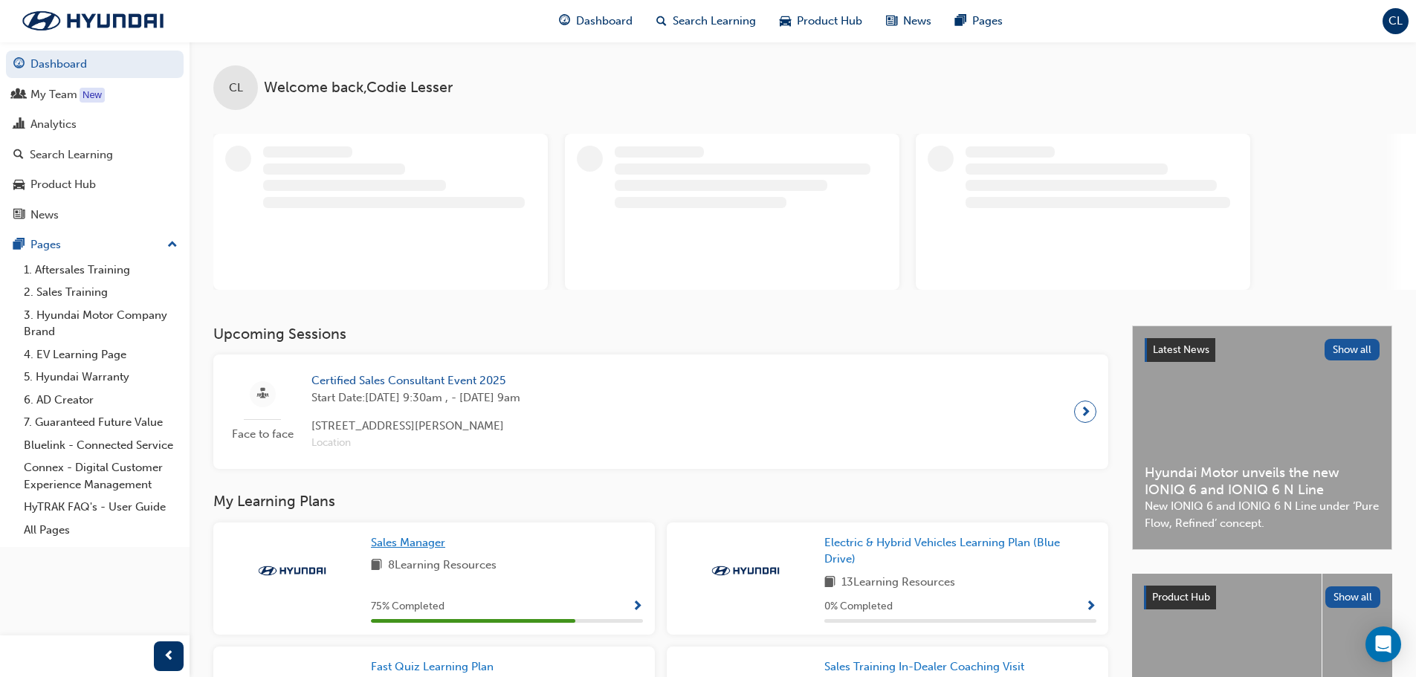
click at [417, 541] on span "Sales Manager" at bounding box center [408, 542] width 74 height 13
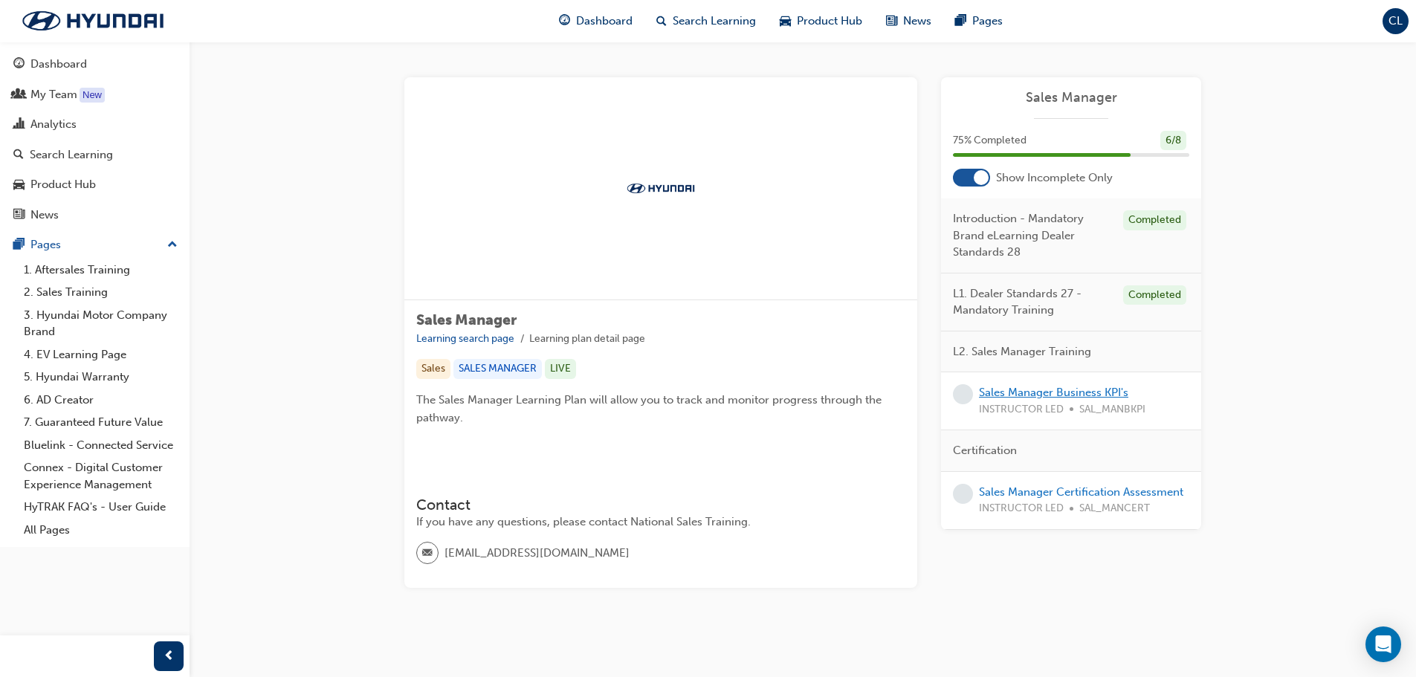
click at [1040, 393] on link "Sales Manager Business KPI's" at bounding box center [1053, 392] width 149 height 13
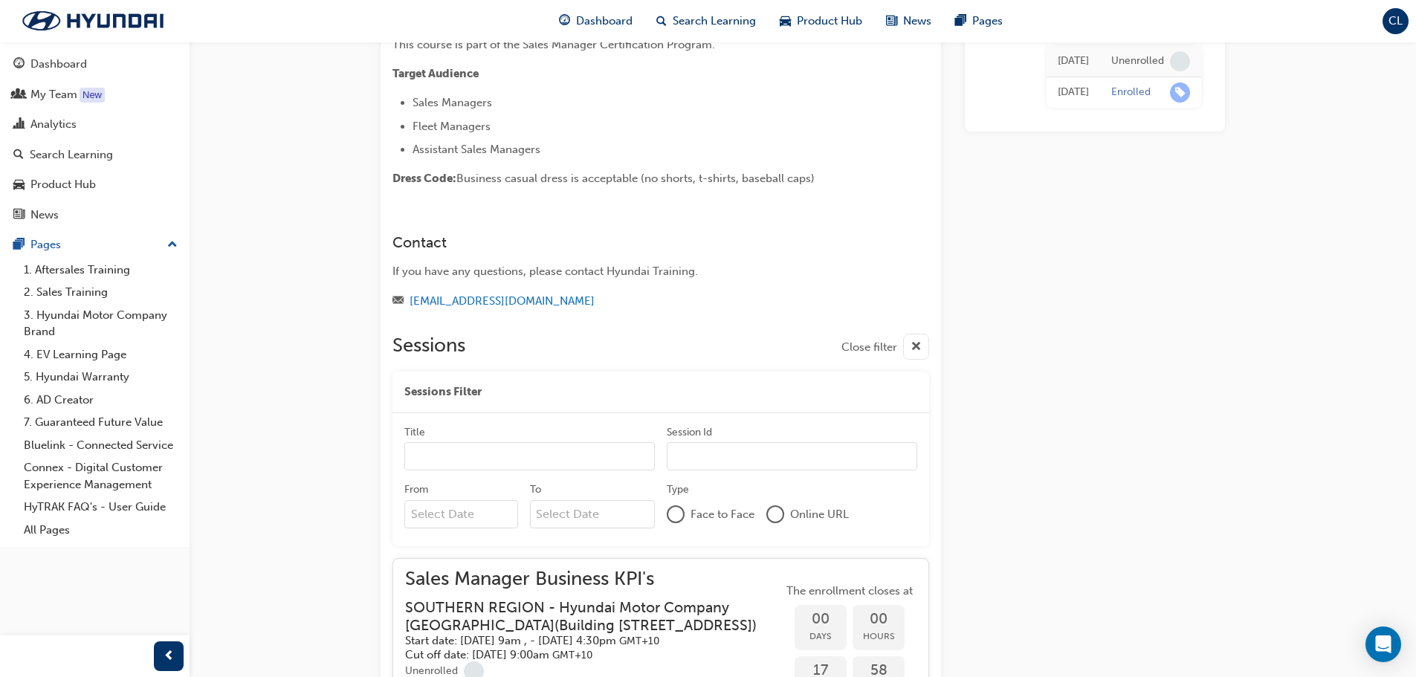
scroll to position [744, 0]
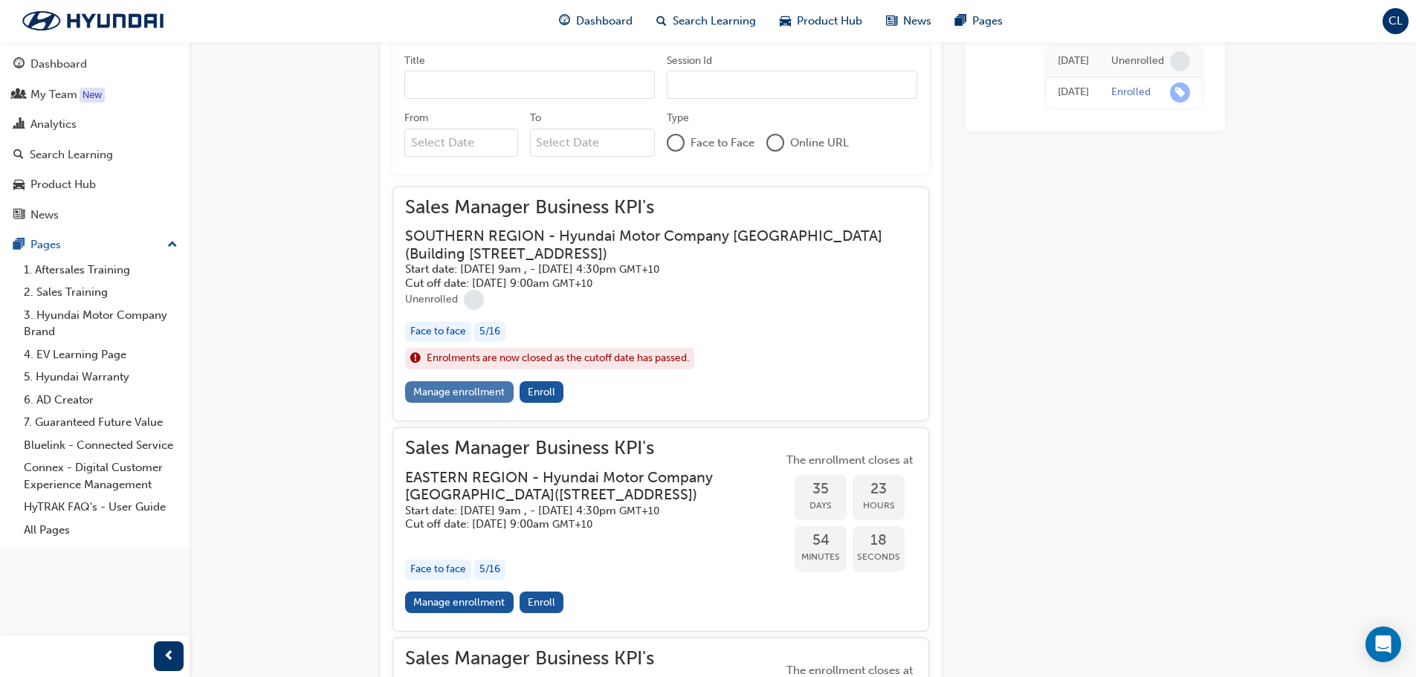
click at [448, 393] on link "Manage enrollment" at bounding box center [459, 392] width 109 height 22
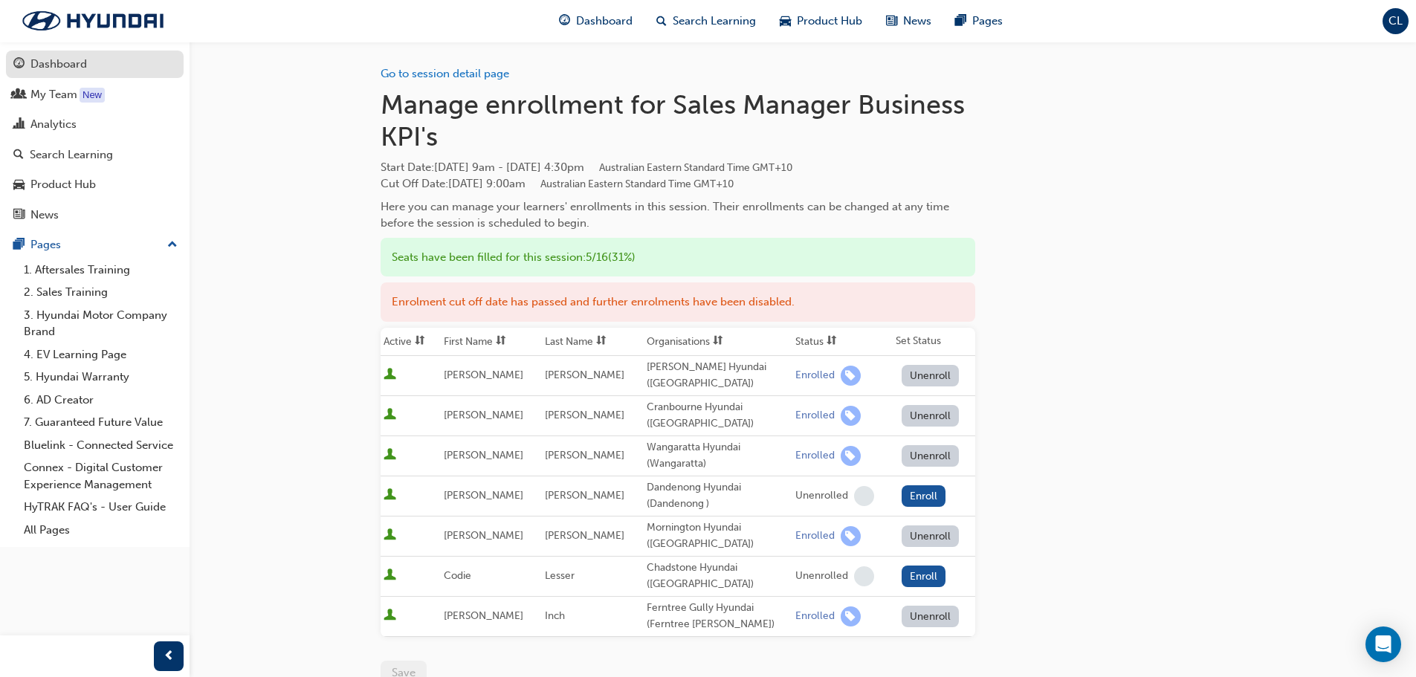
click at [55, 73] on div "Dashboard" at bounding box center [94, 64] width 163 height 19
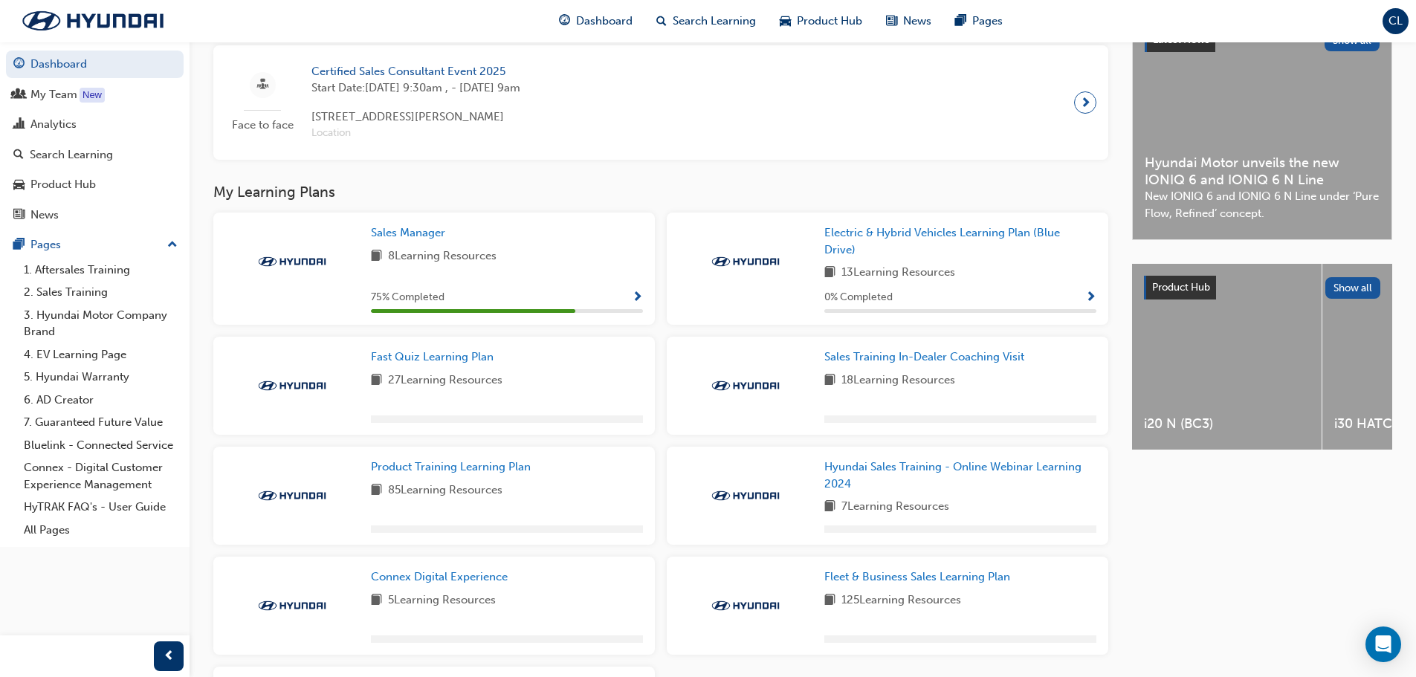
scroll to position [372, 0]
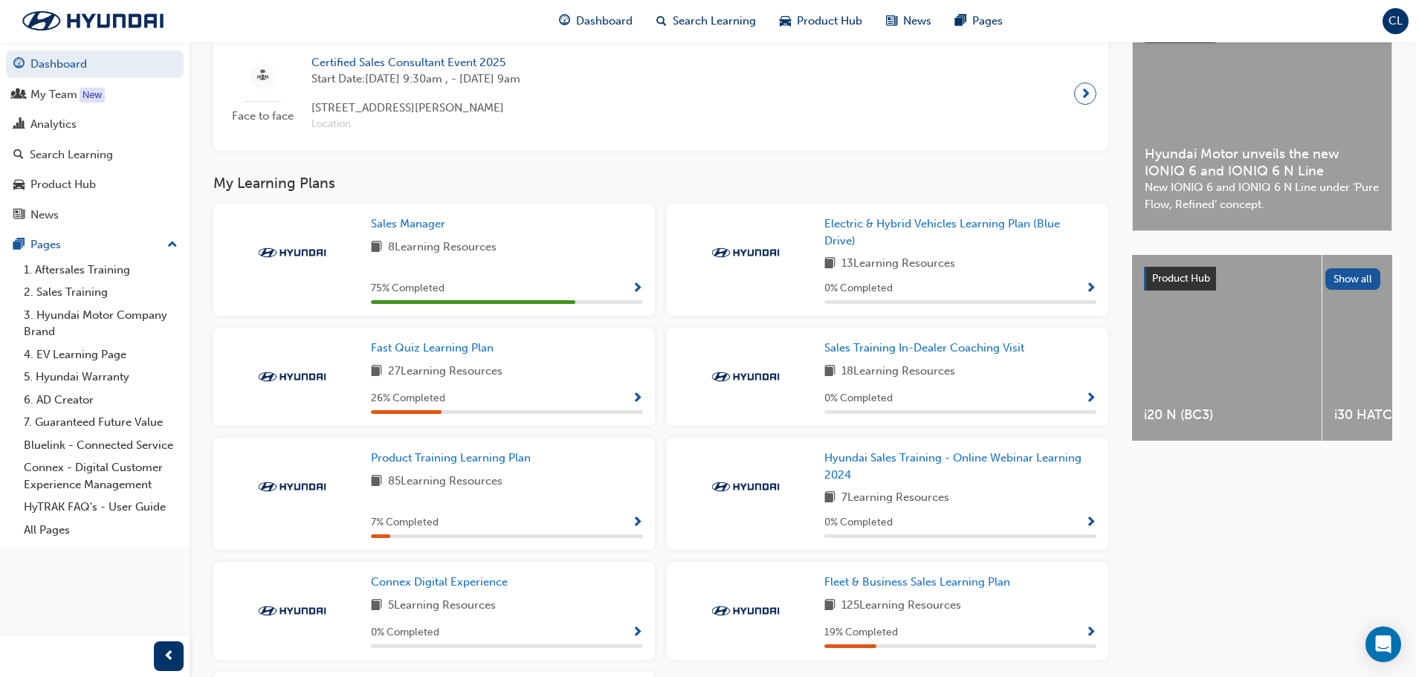
click at [574, 394] on div "Fast Quiz Learning Plan 27 Learning Resources 26 % Completed" at bounding box center [507, 377] width 272 height 74
click at [446, 346] on link "Fast Quiz Learning Plan" at bounding box center [435, 348] width 129 height 17
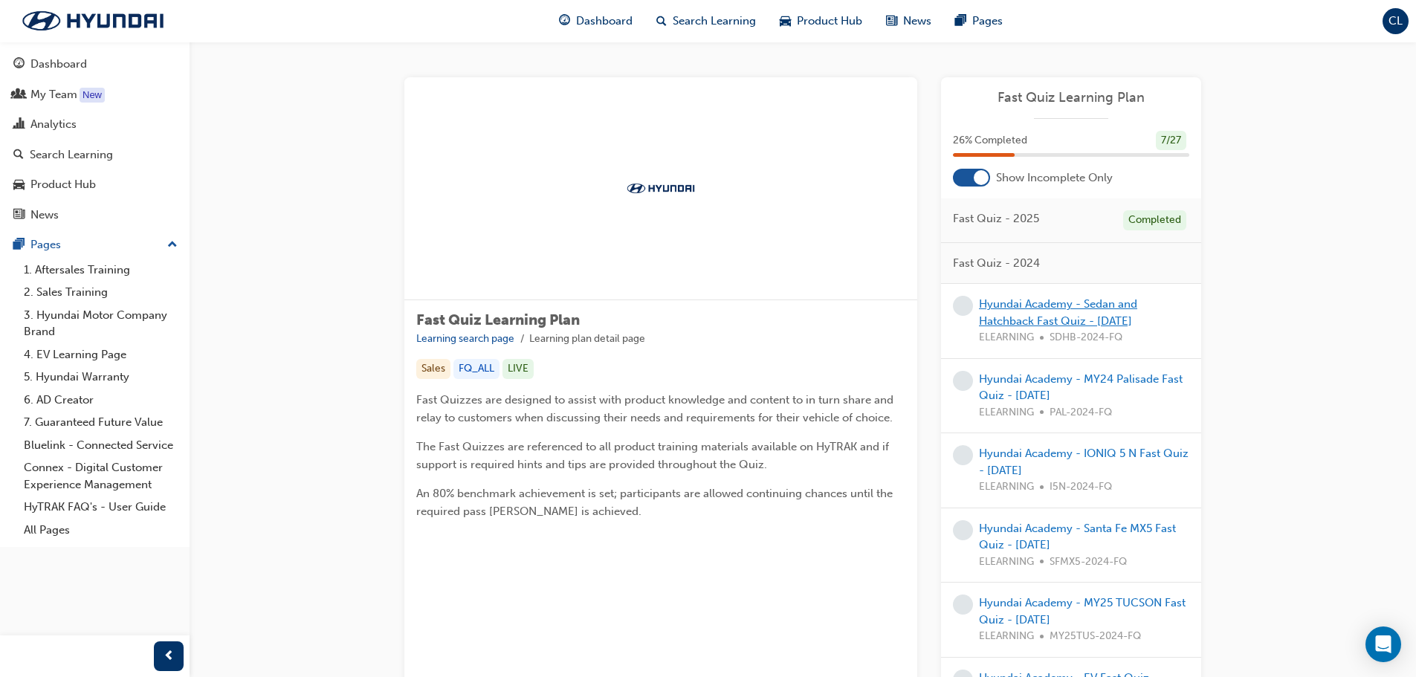
click at [1043, 320] on link "Hyundai Academy - Sedan and Hatchback Fast Quiz - [DATE]" at bounding box center [1058, 312] width 158 height 30
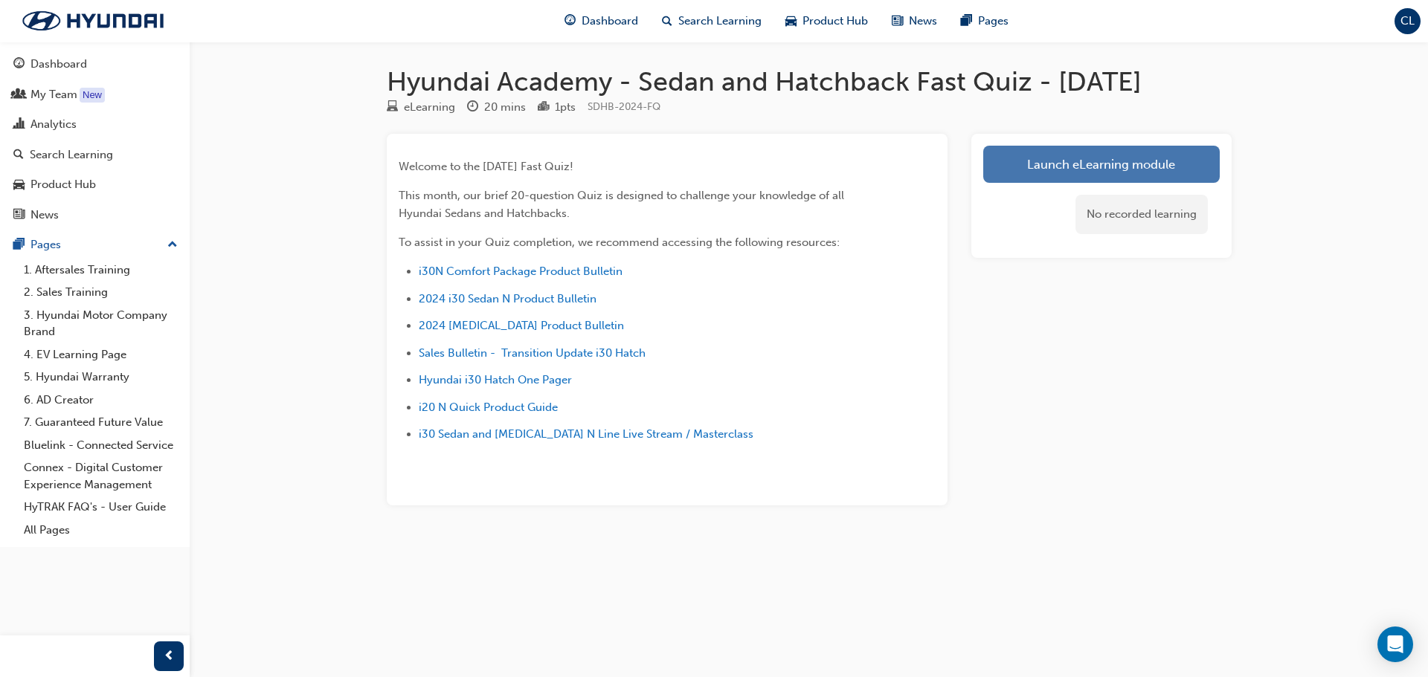
click at [1087, 183] on link "Launch eLearning module" at bounding box center [1101, 164] width 236 height 37
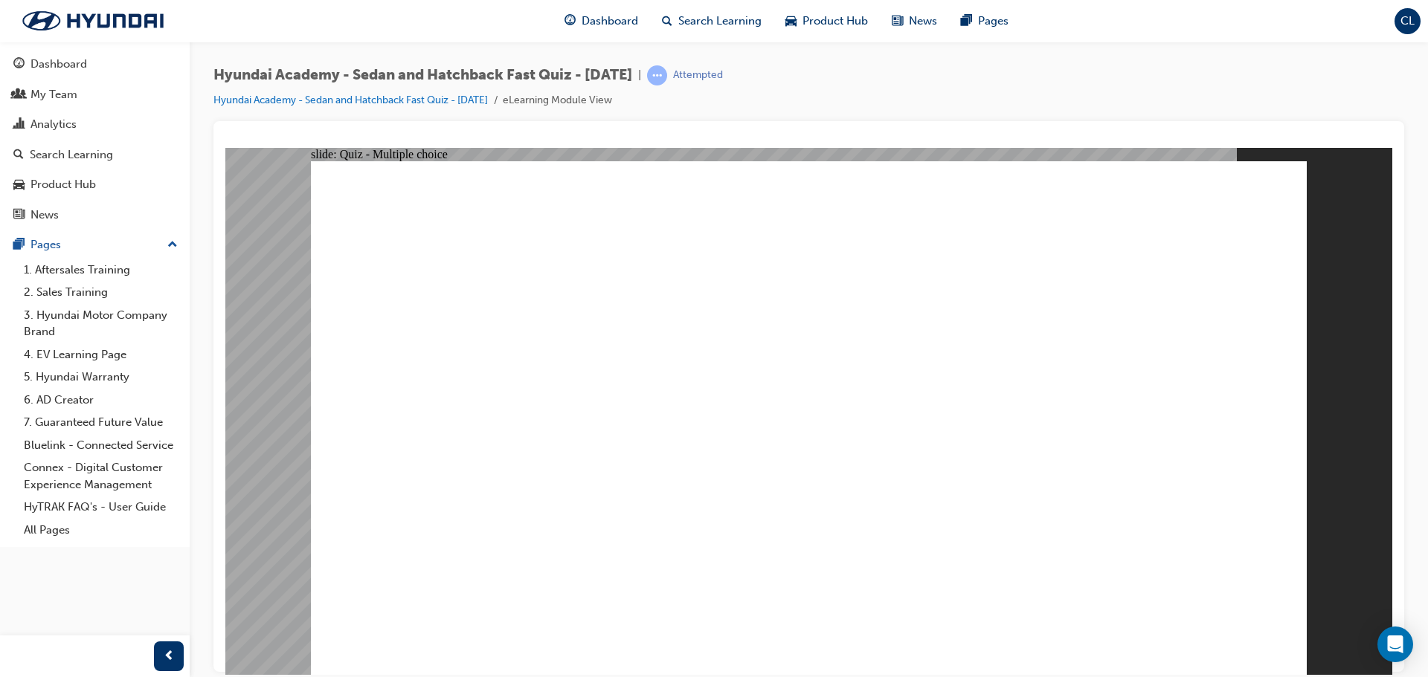
radio input "true"
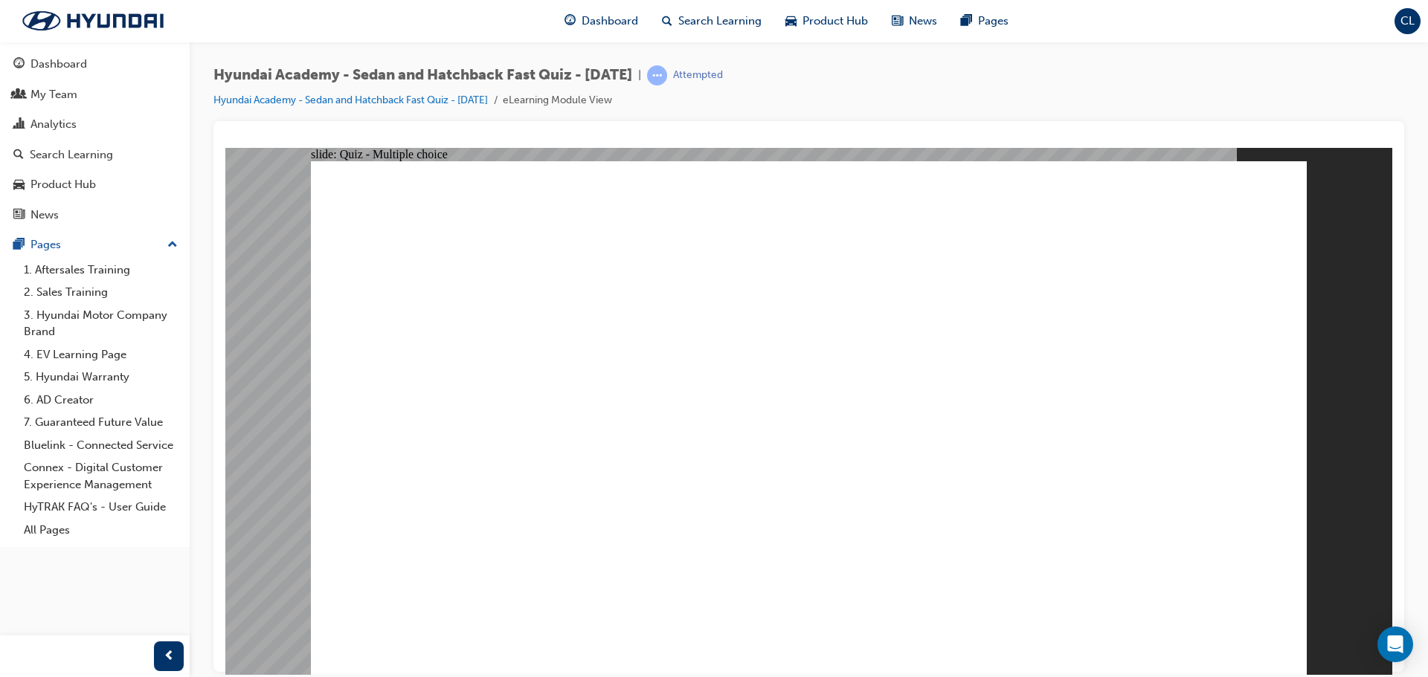
radio input "true"
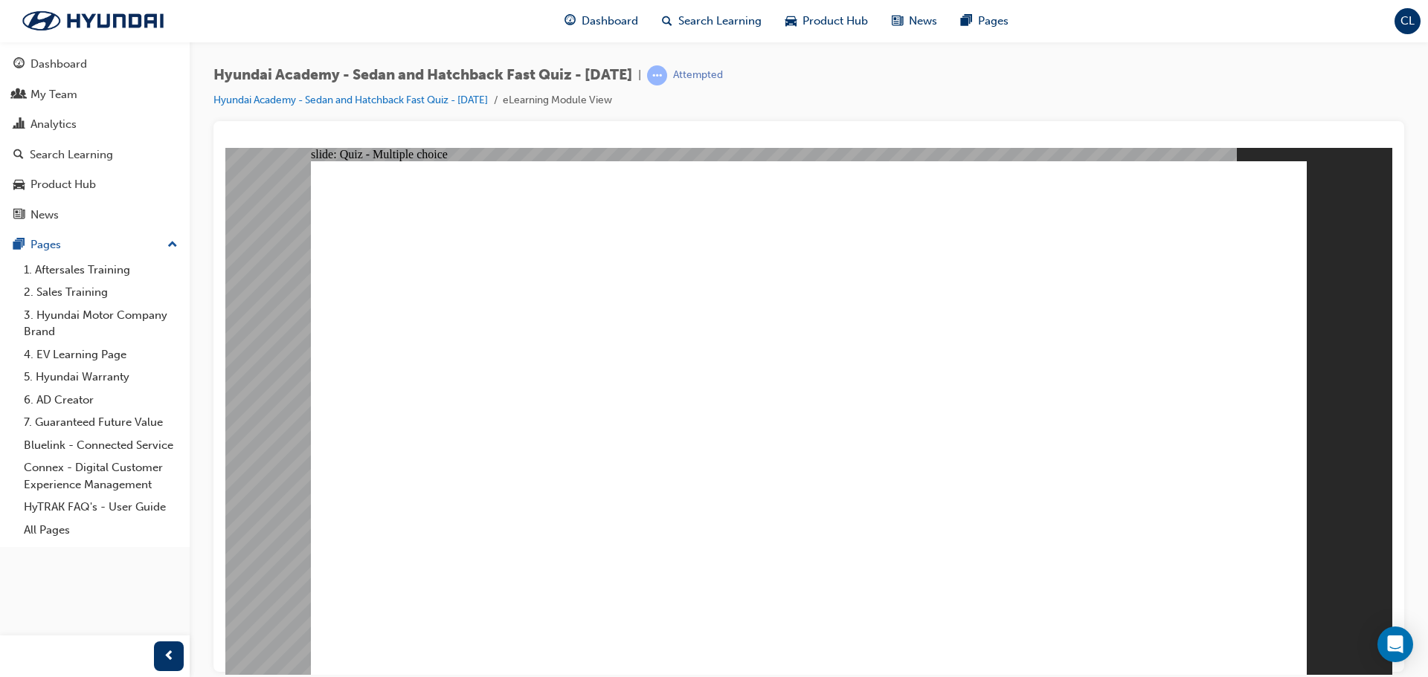
radio input "false"
radio input "true"
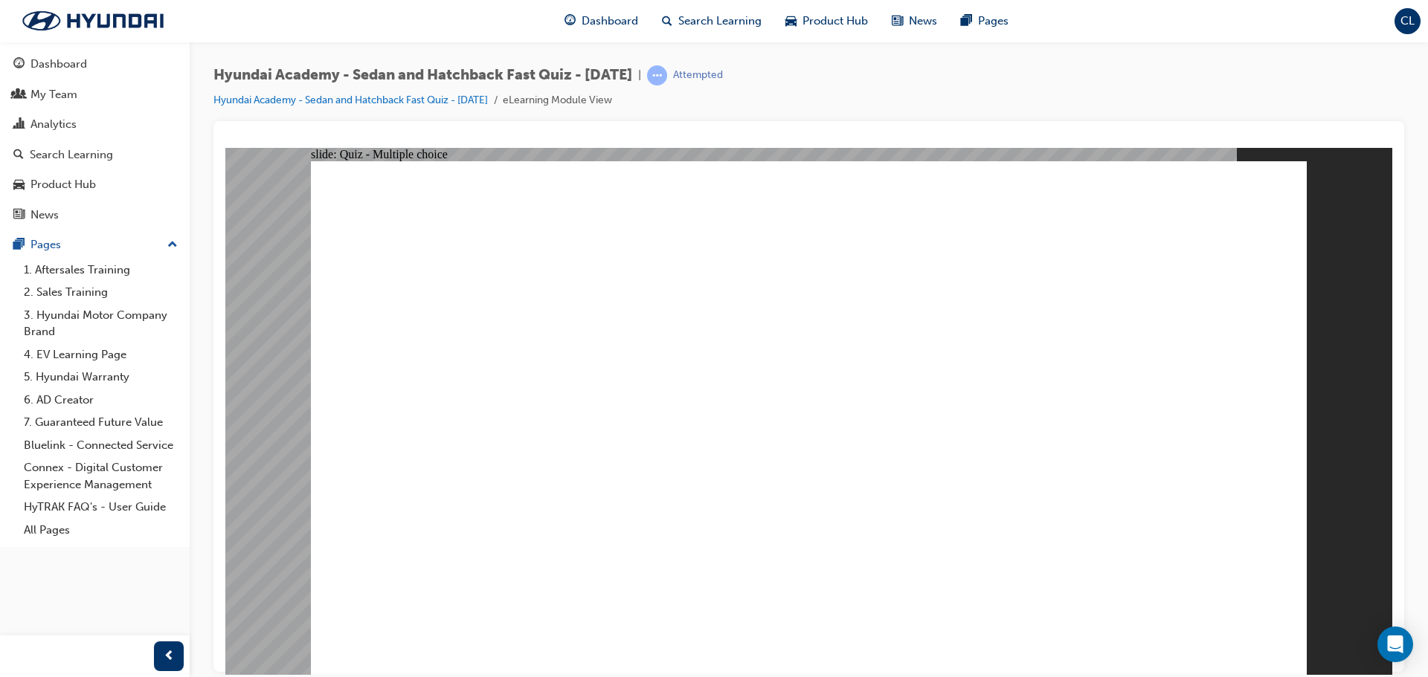
radio input "false"
radio input "true"
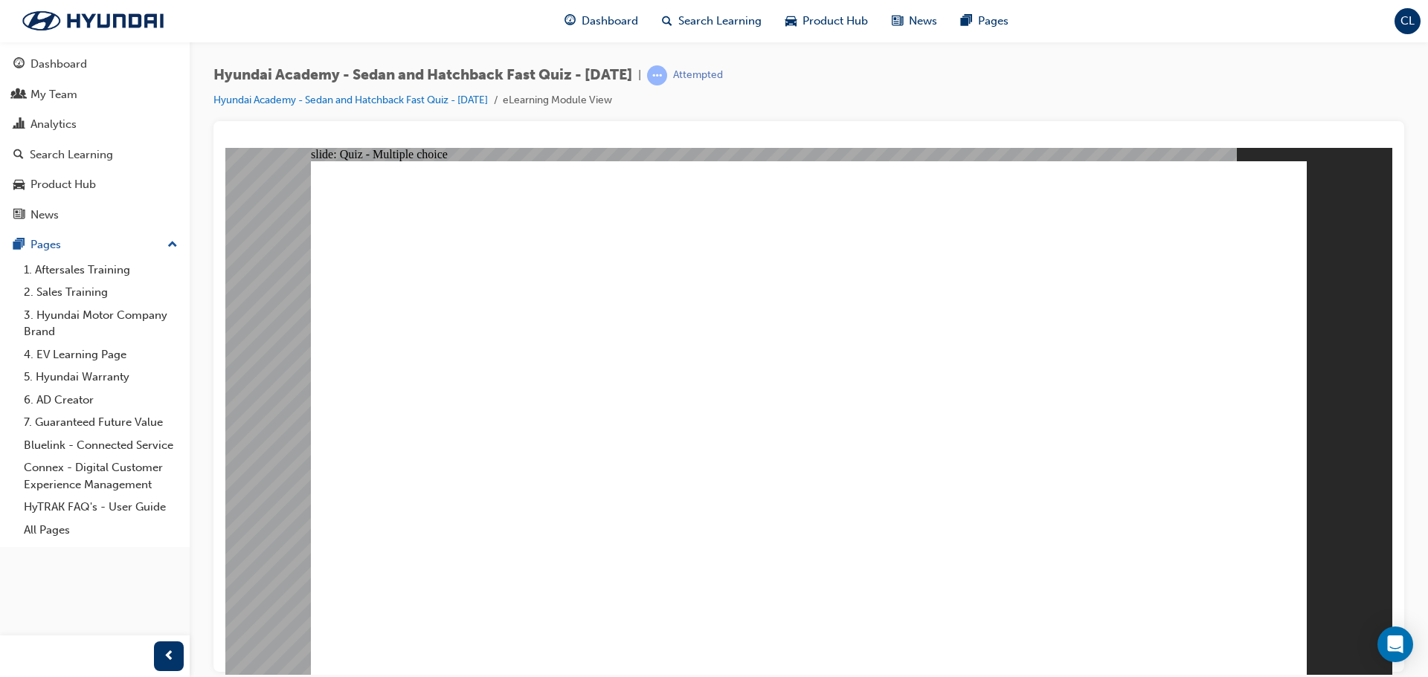
radio input "true"
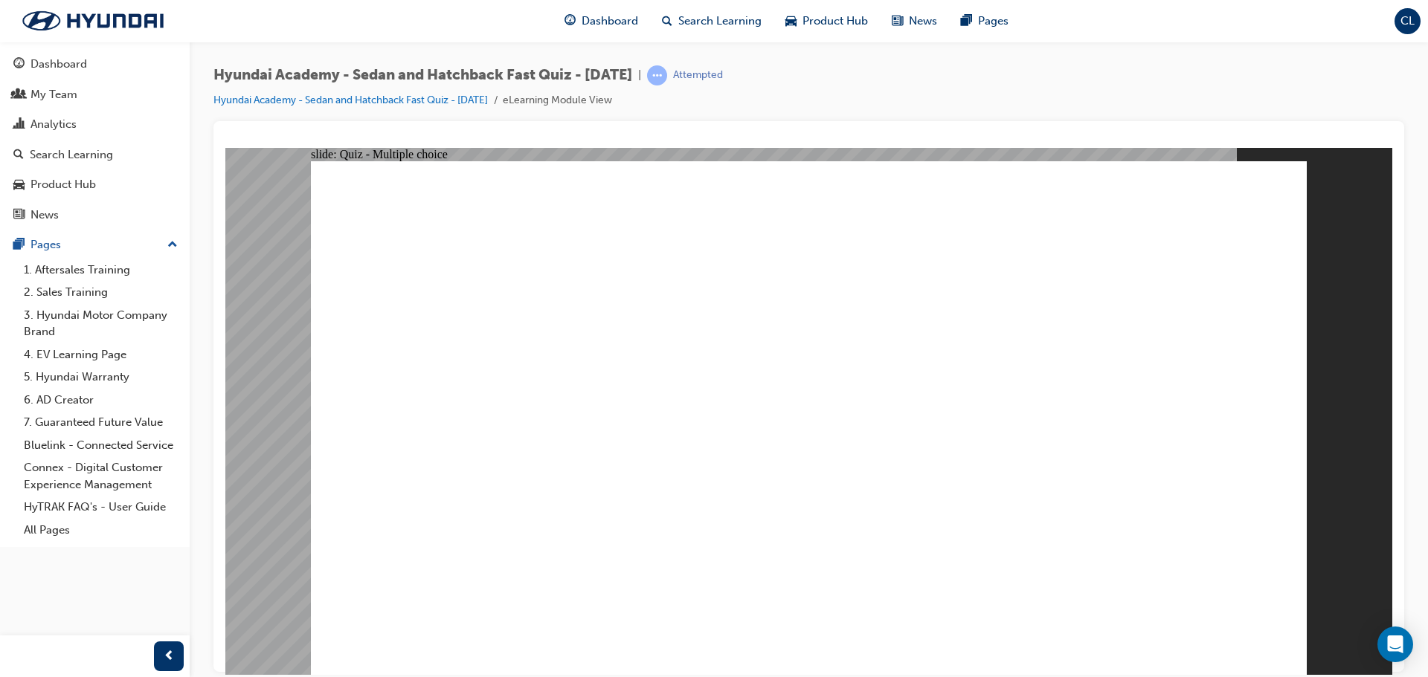
radio input "true"
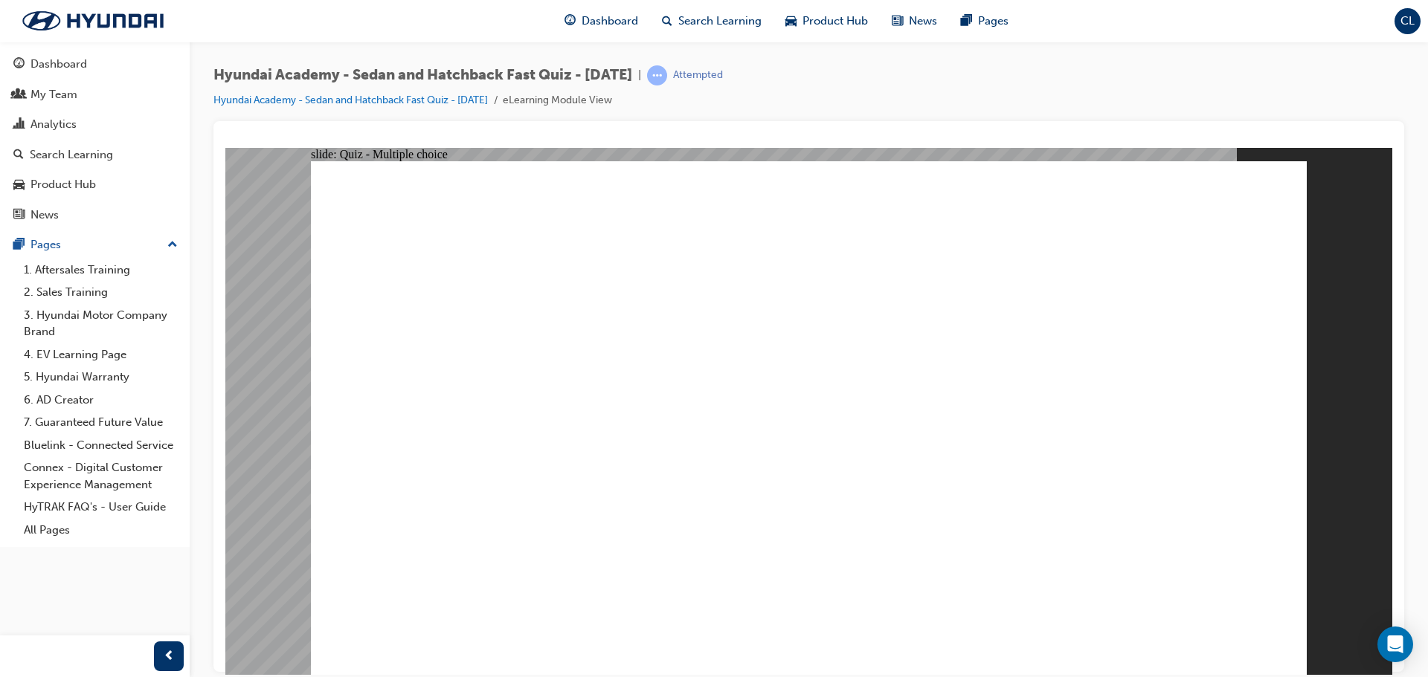
radio input "true"
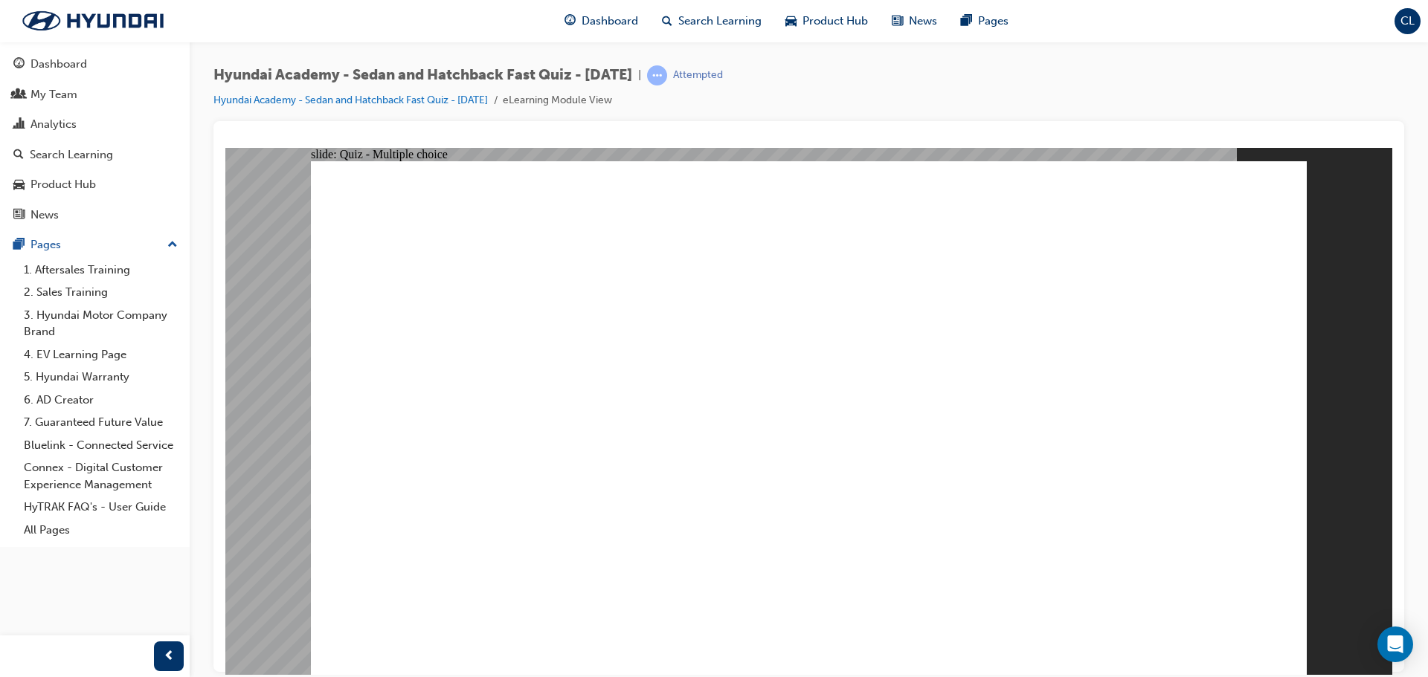
radio input "true"
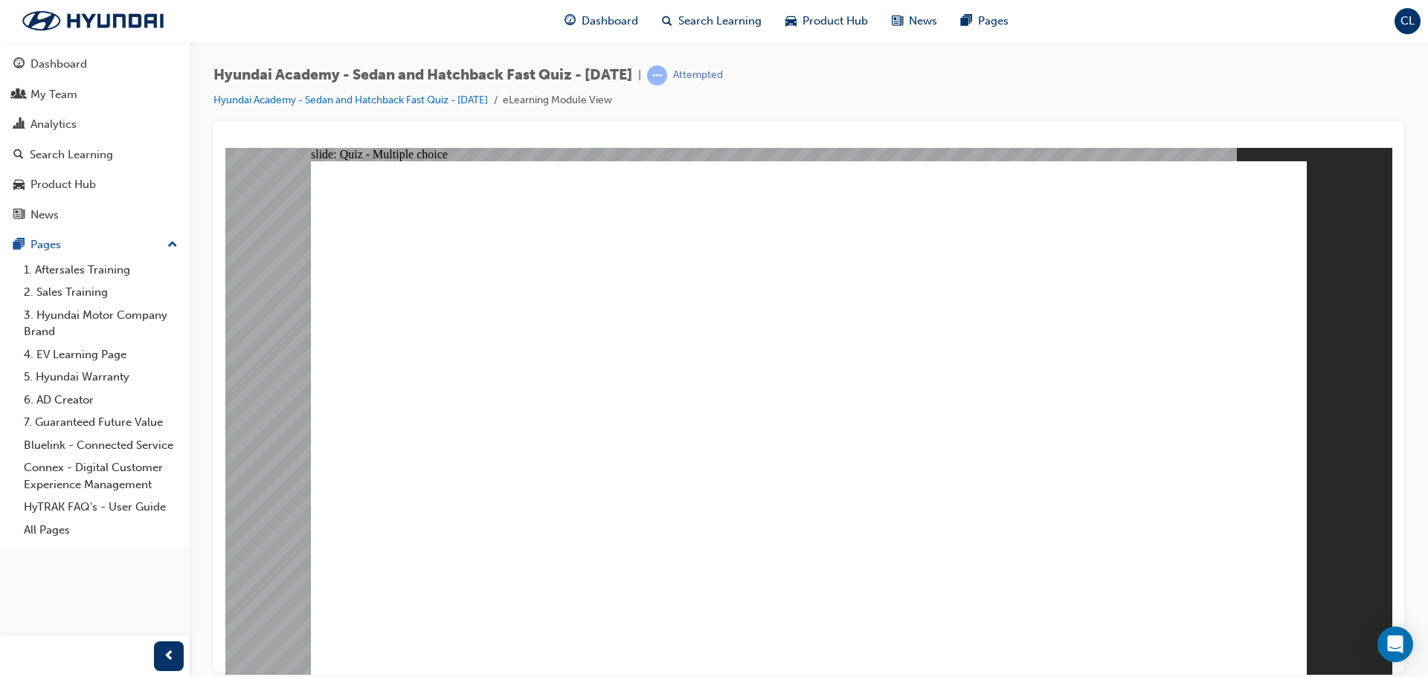
radio input "true"
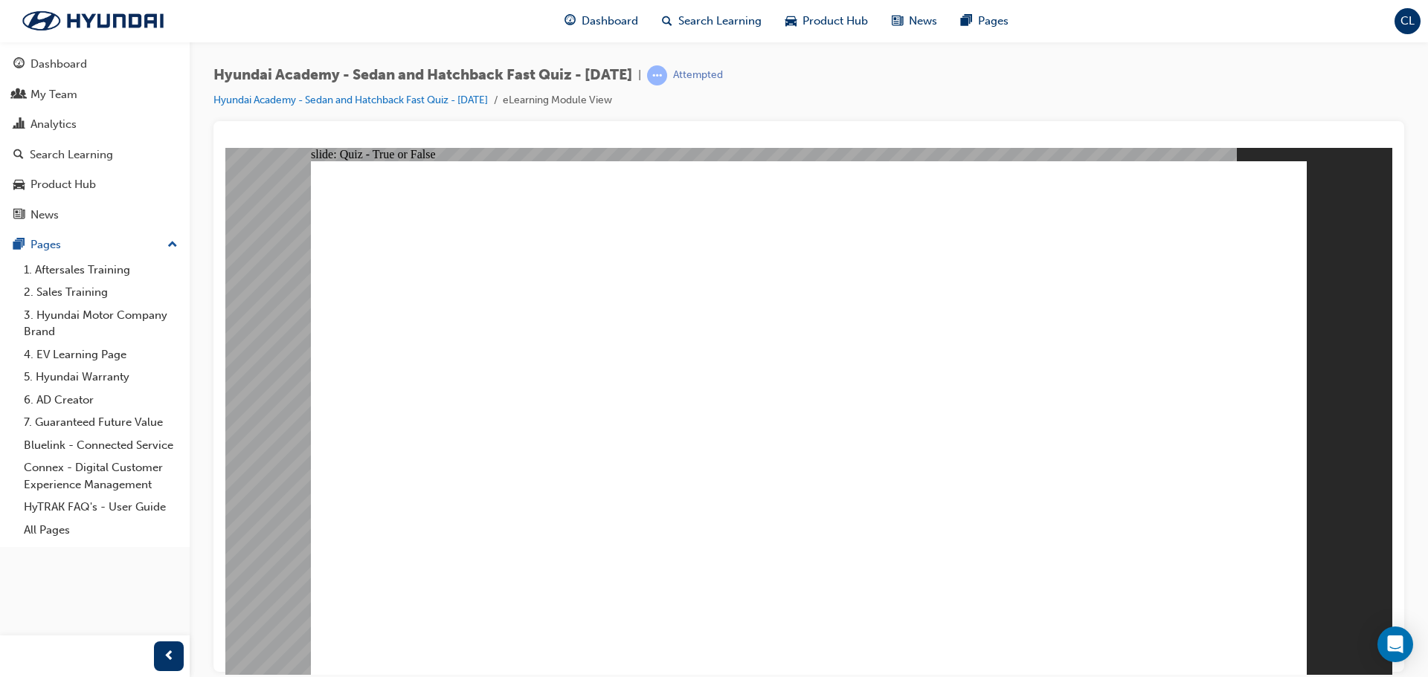
drag, startPoint x: 747, startPoint y: 497, endPoint x: 755, endPoint y: 498, distance: 9.0
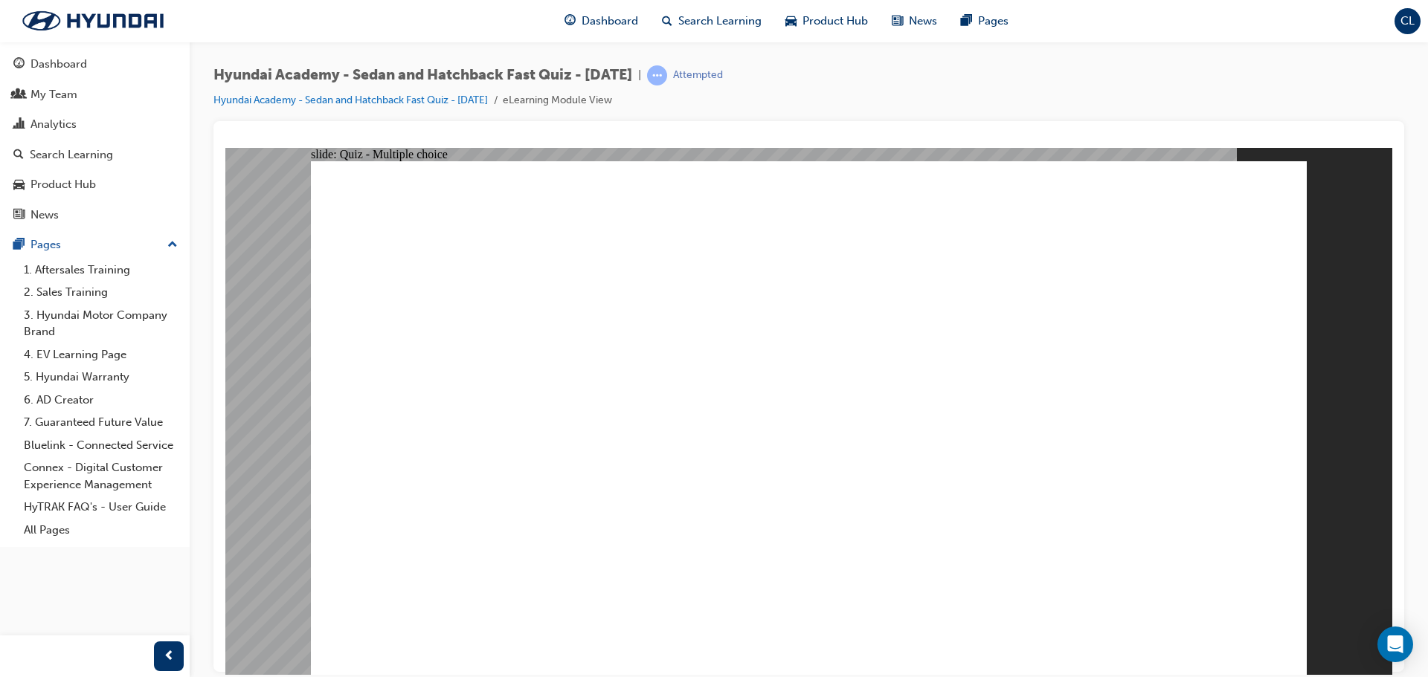
radio input "true"
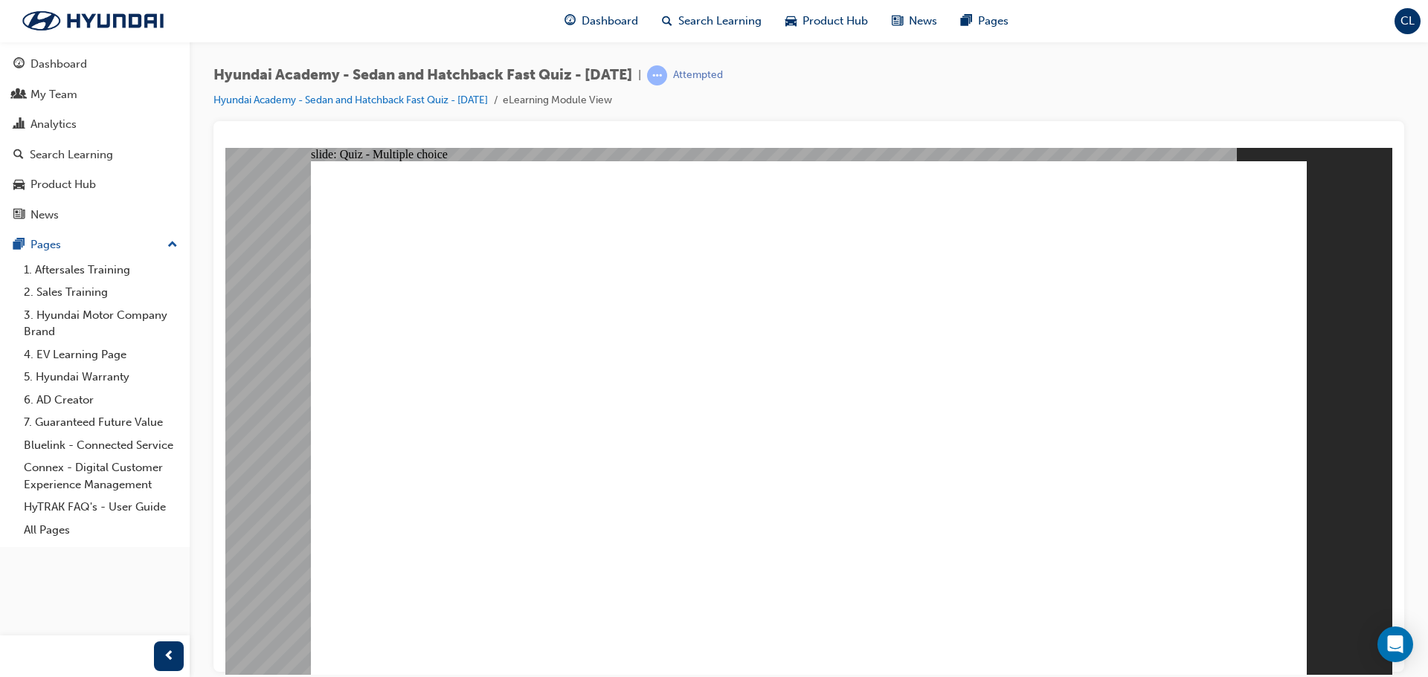
radio input "true"
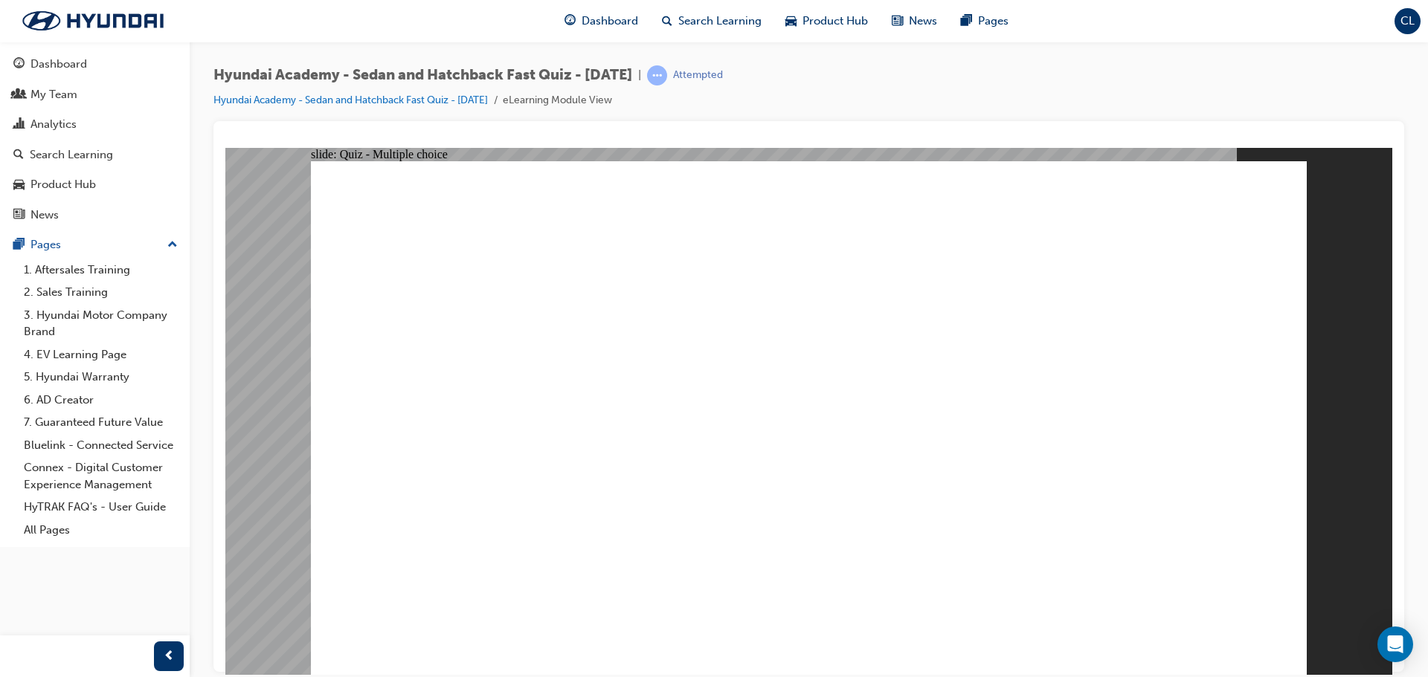
radio input "true"
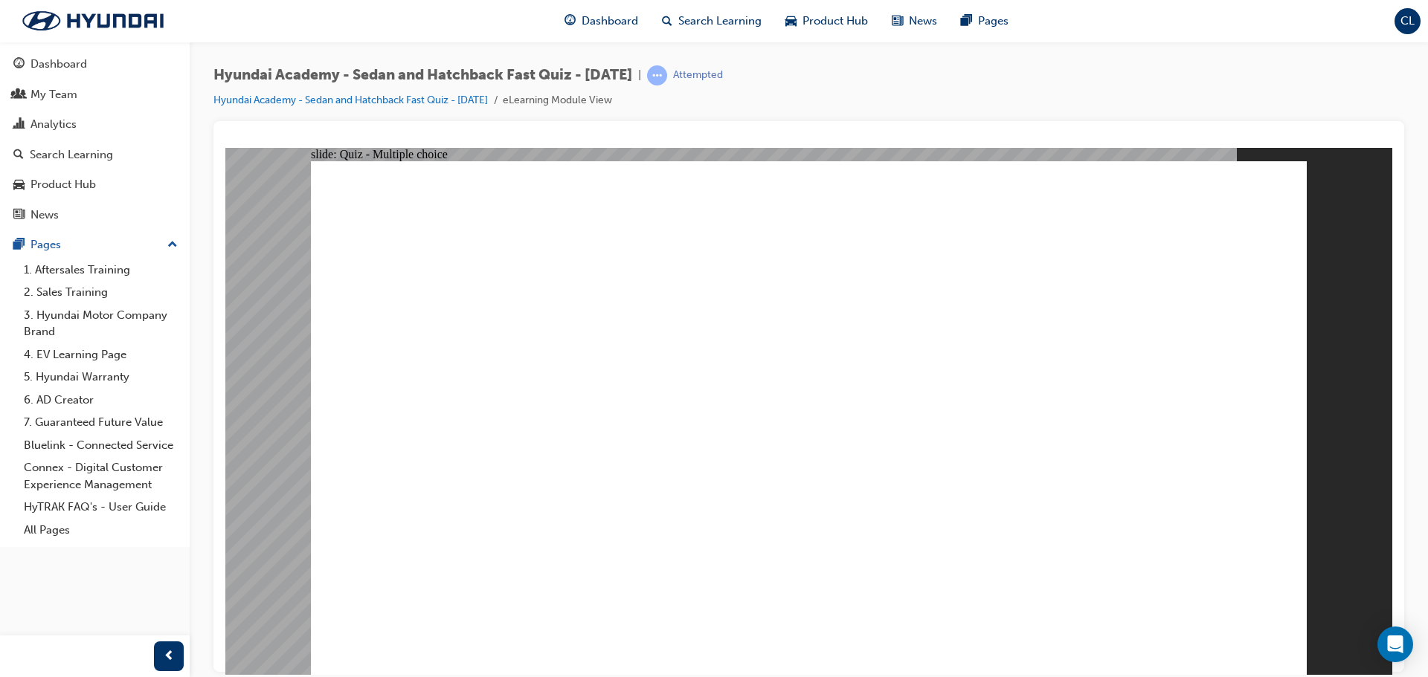
radio input "true"
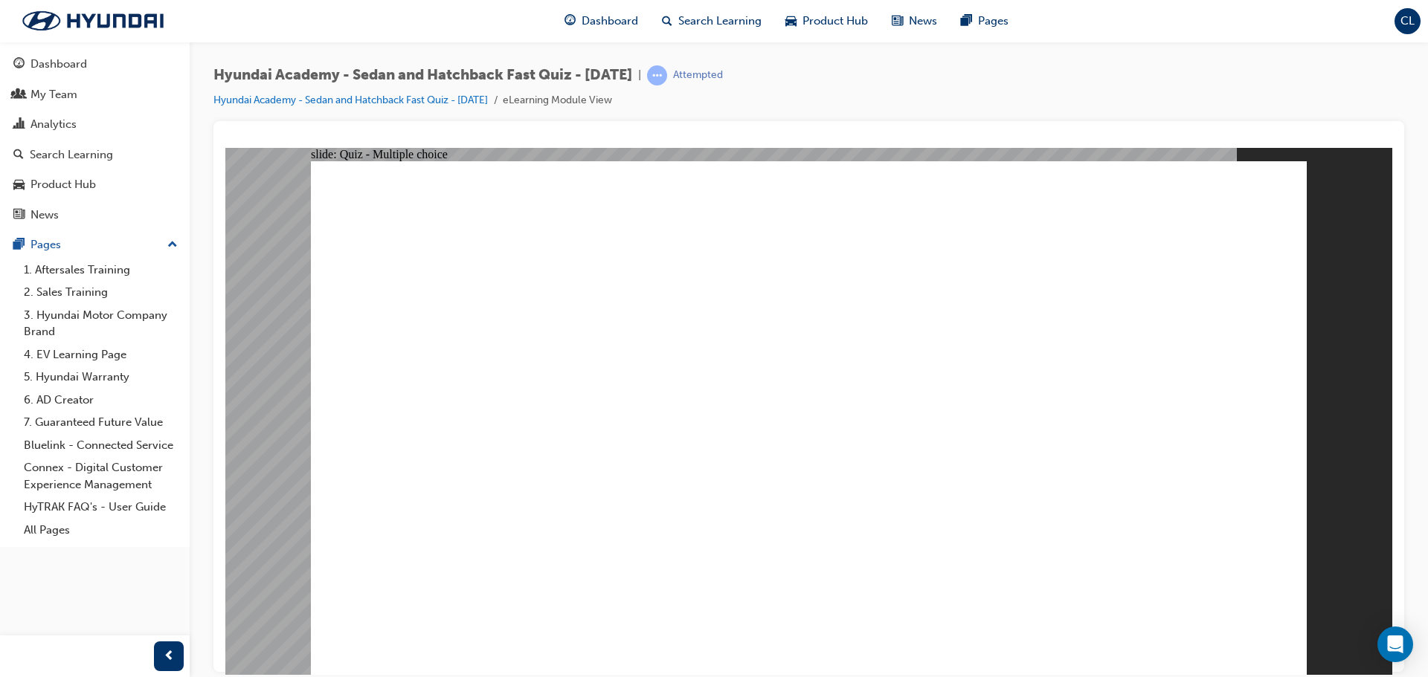
radio input "true"
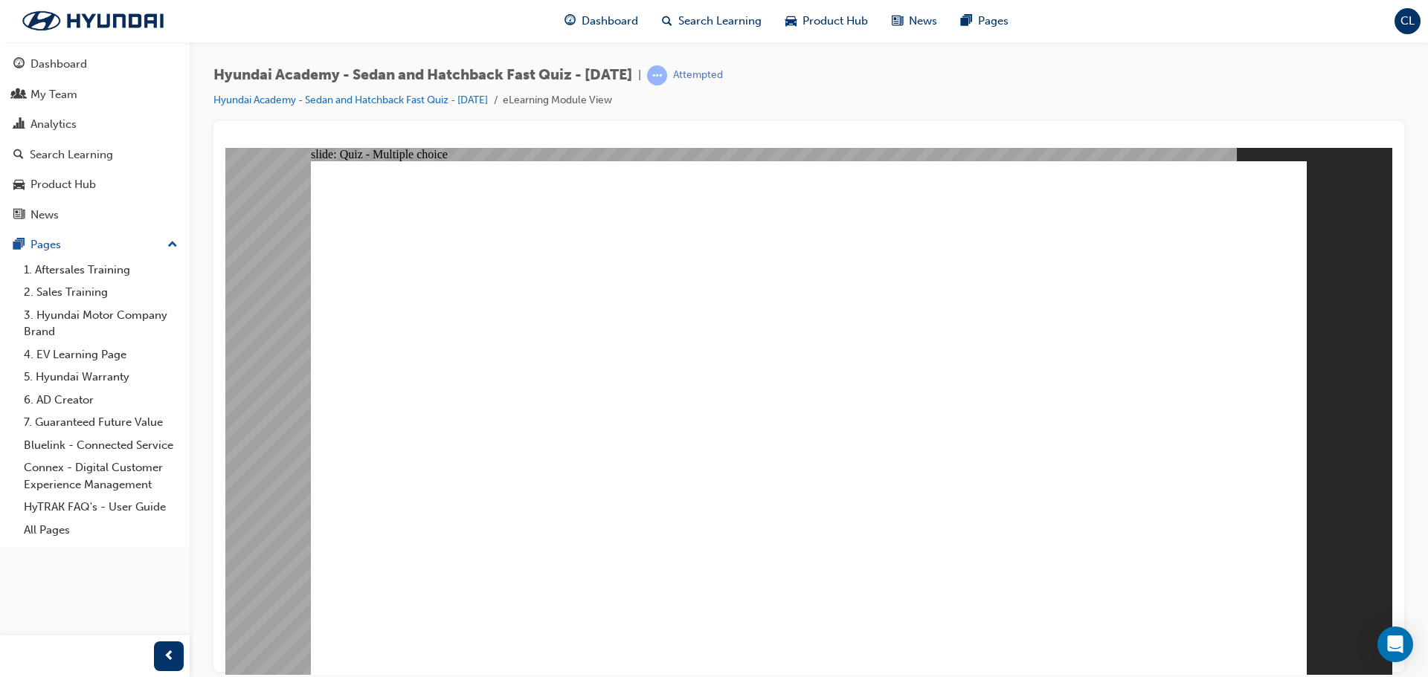
radio input "true"
radio input "false"
radio input "true"
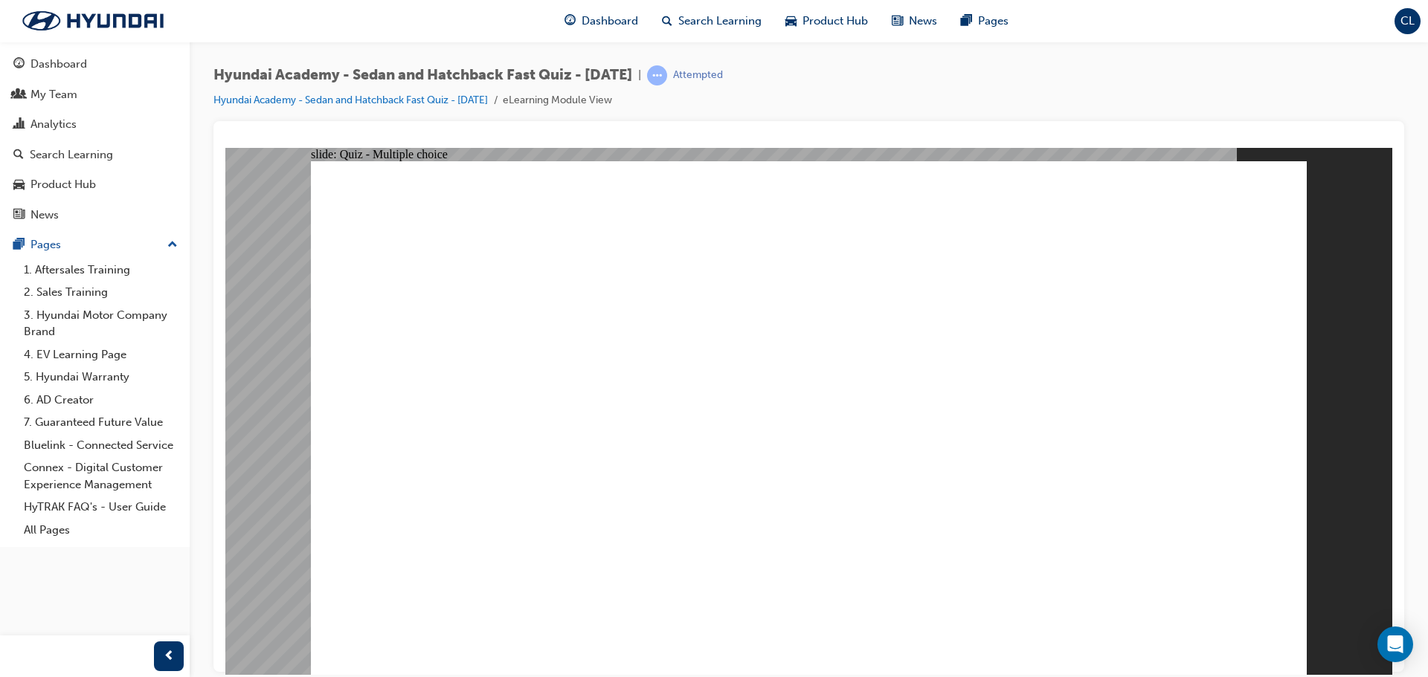
radio input "true"
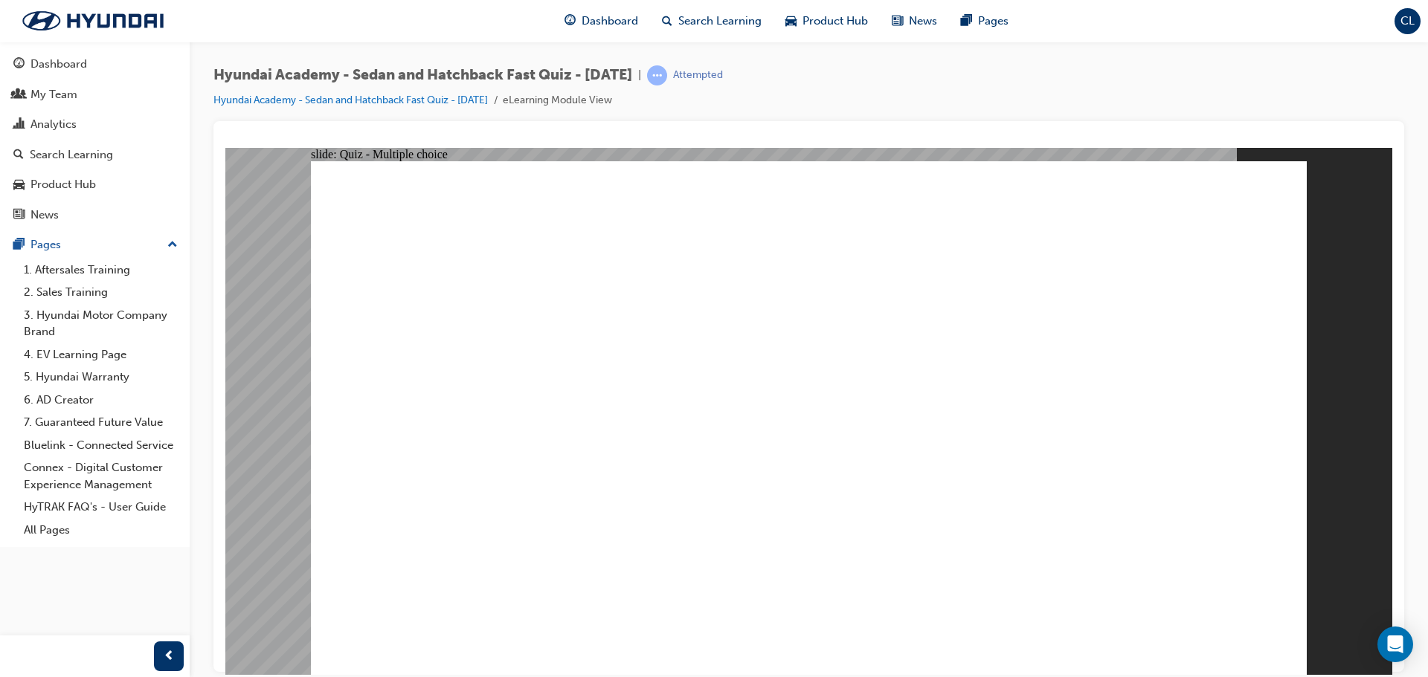
radio input "true"
